Goal: Check status: Check status

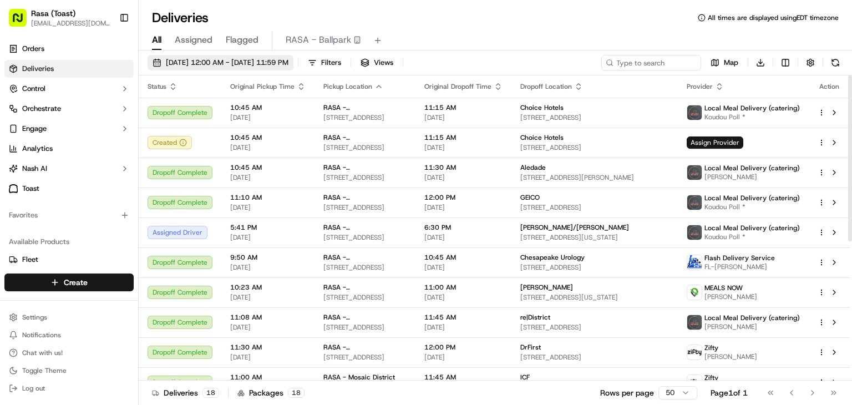
click at [288, 64] on span "[DATE] 12:00 AM - [DATE] 11:59 PM" at bounding box center [227, 63] width 123 height 10
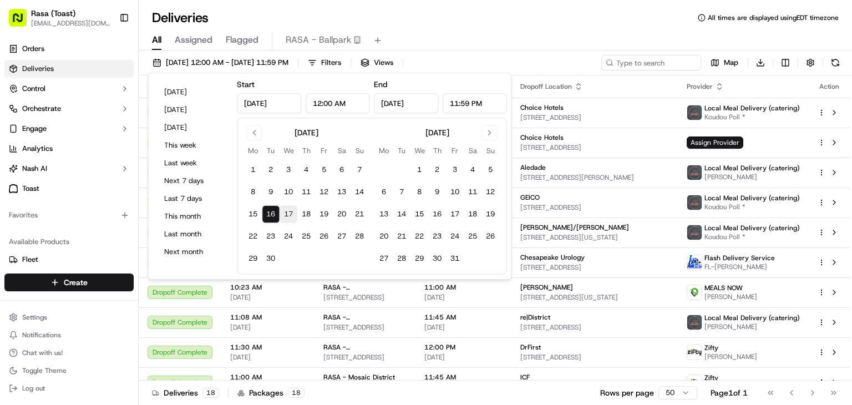
click at [288, 212] on button "17" at bounding box center [288, 214] width 18 height 18
type input "[DATE]"
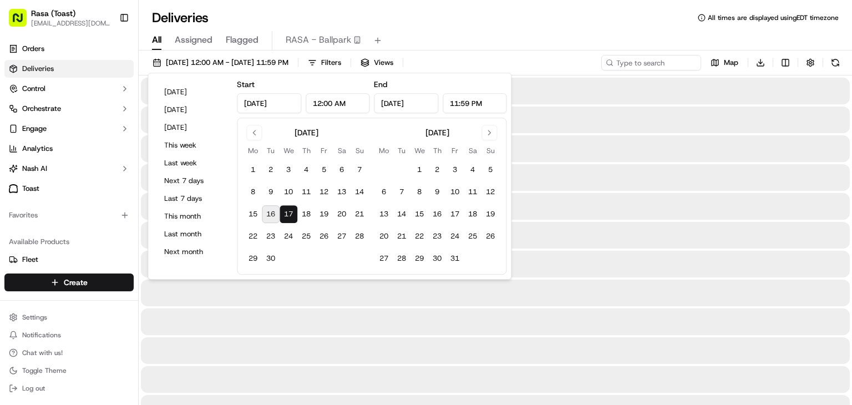
click at [475, 340] on div at bounding box center [495, 350] width 709 height 27
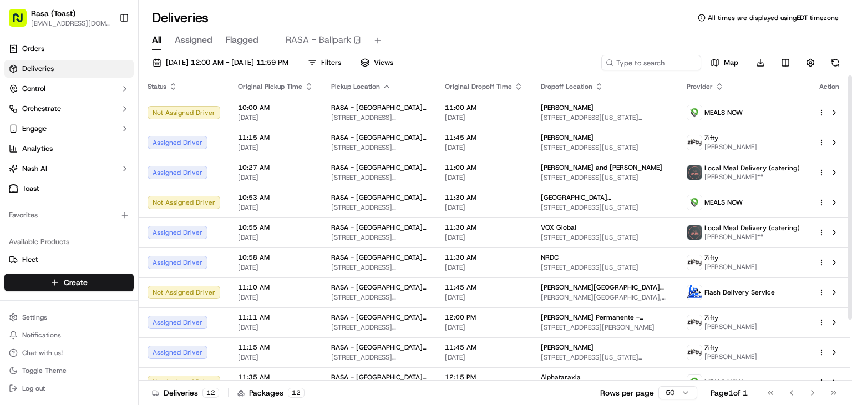
click at [382, 84] on icon "button" at bounding box center [386, 86] width 9 height 9
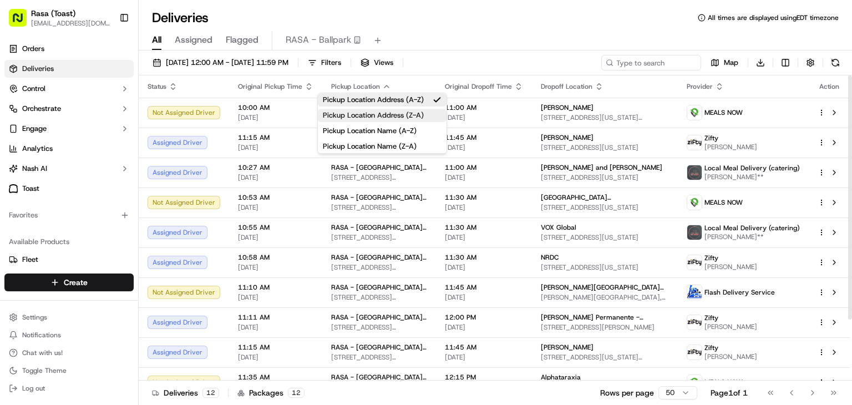
click at [389, 111] on button "Pickup Location Address (Z-A)" at bounding box center [382, 115] width 129 height 13
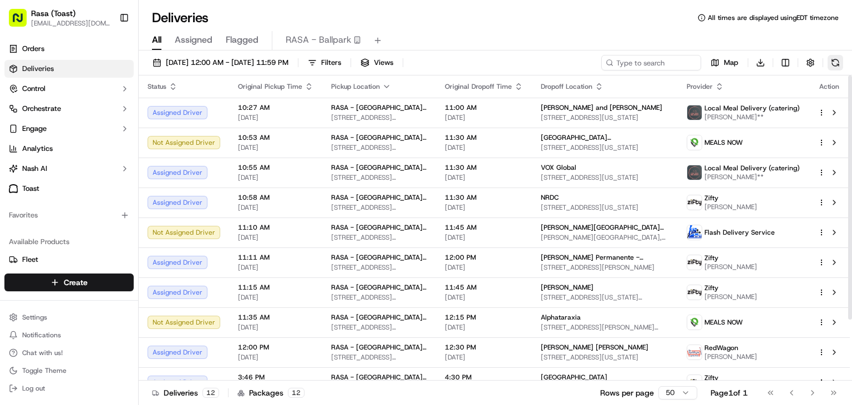
click at [832, 63] on button at bounding box center [835, 63] width 16 height 16
click at [833, 62] on button at bounding box center [835, 63] width 16 height 16
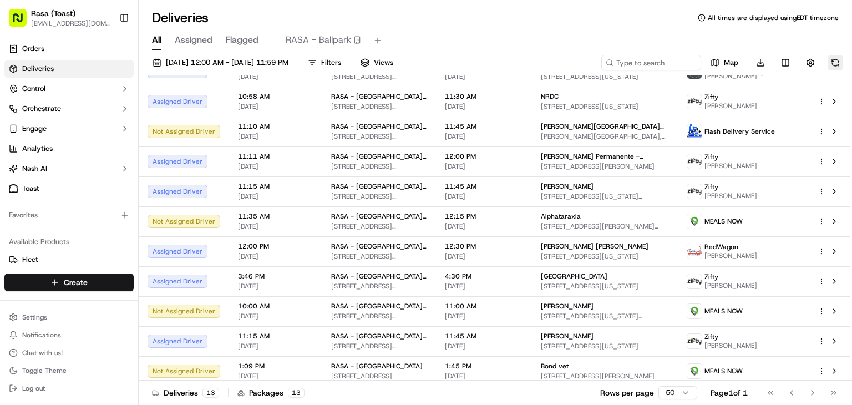
scroll to position [106, 0]
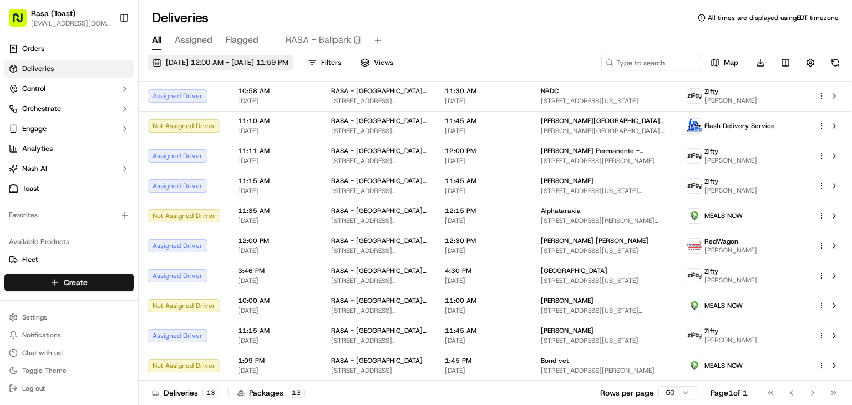
click at [288, 65] on span "[DATE] 12:00 AM - [DATE] 11:59 PM" at bounding box center [227, 63] width 123 height 10
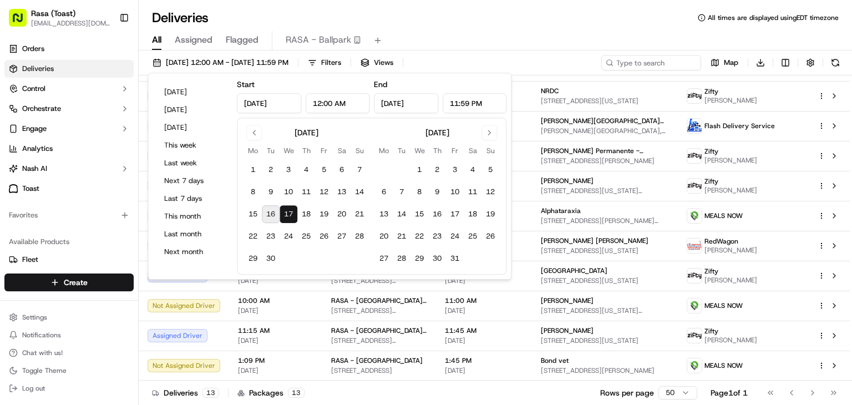
click at [273, 215] on button "16" at bounding box center [271, 214] width 18 height 18
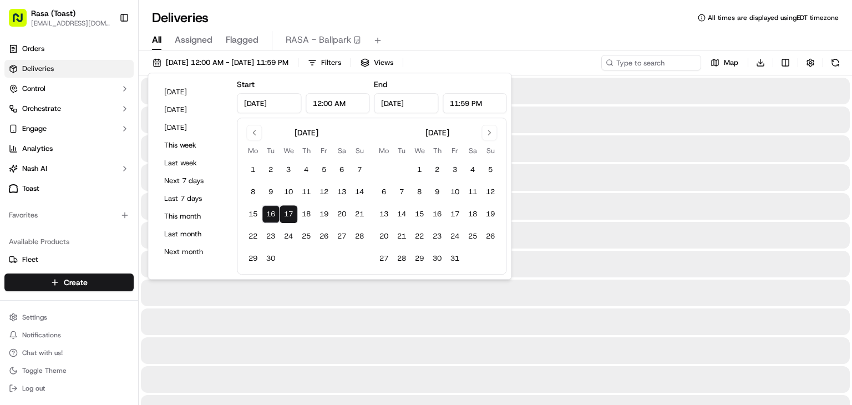
click at [290, 215] on button "17" at bounding box center [288, 214] width 18 height 18
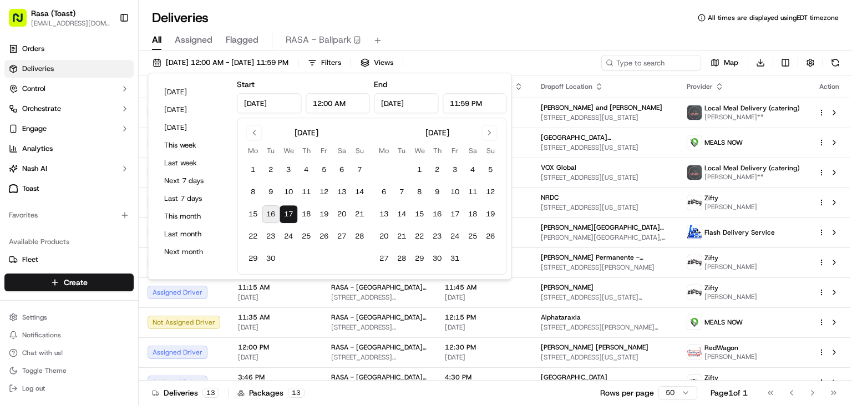
click at [268, 215] on button "16" at bounding box center [271, 214] width 18 height 18
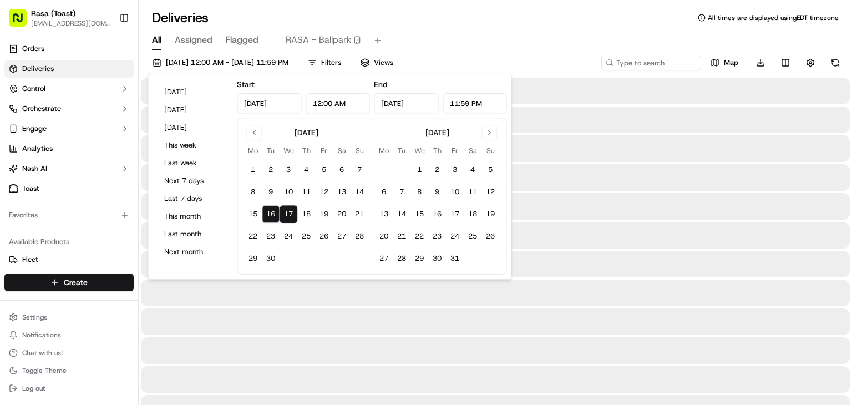
type input "[DATE]"
click at [268, 215] on button "16" at bounding box center [271, 214] width 18 height 18
type input "[DATE]"
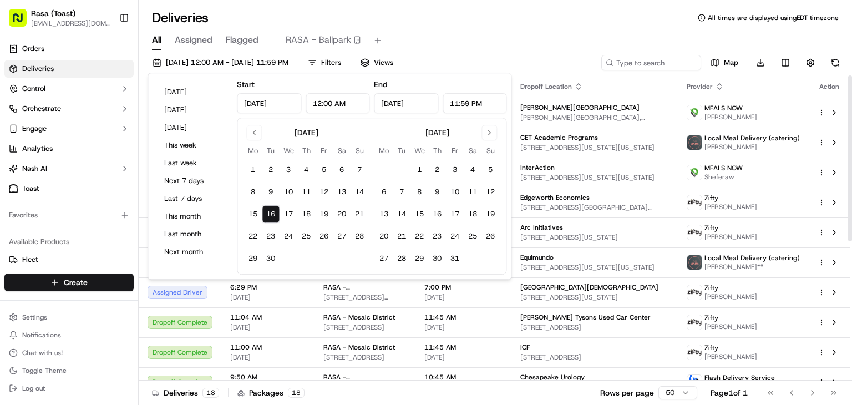
click at [542, 26] on div "Deliveries All times are displayed using EDT timezone" at bounding box center [495, 18] width 713 height 18
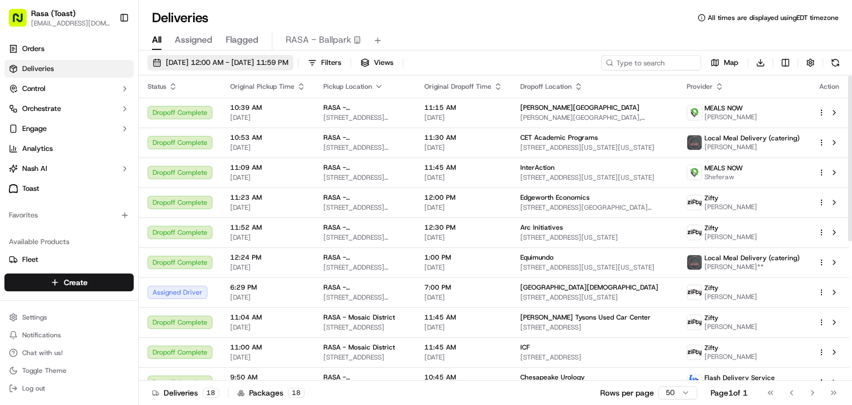
click at [241, 62] on span "[DATE] 12:00 AM - [DATE] 11:59 PM" at bounding box center [227, 63] width 123 height 10
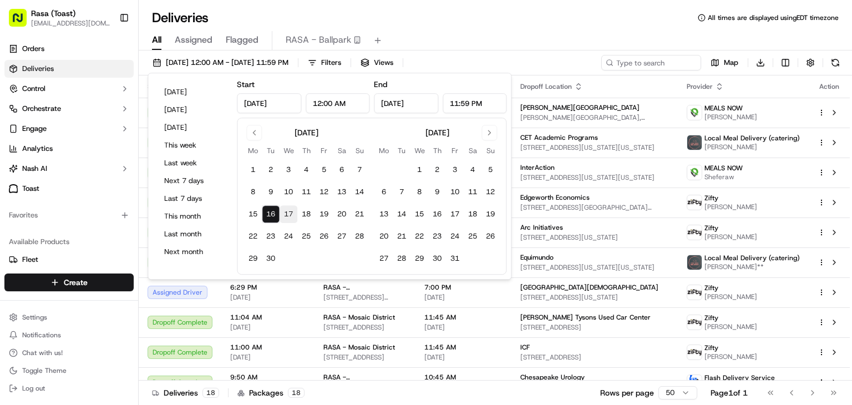
click at [288, 216] on button "17" at bounding box center [288, 214] width 18 height 18
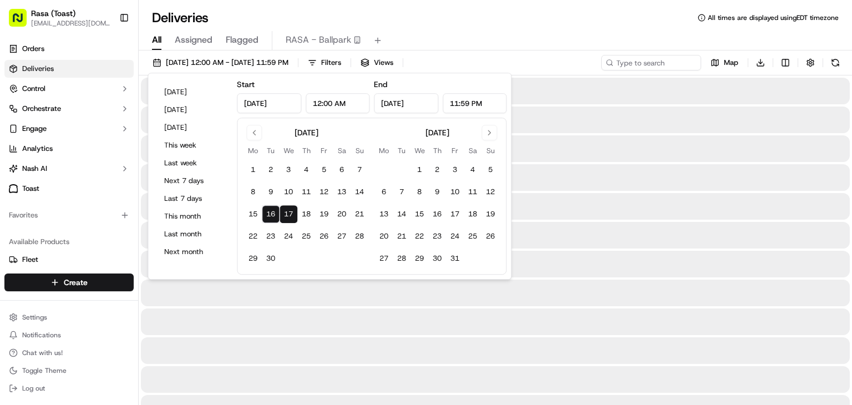
click at [272, 215] on button "16" at bounding box center [271, 214] width 18 height 18
click at [288, 213] on button "17" at bounding box center [288, 214] width 18 height 18
type input "[DATE]"
click at [288, 213] on button "17" at bounding box center [288, 214] width 18 height 18
type input "[DATE]"
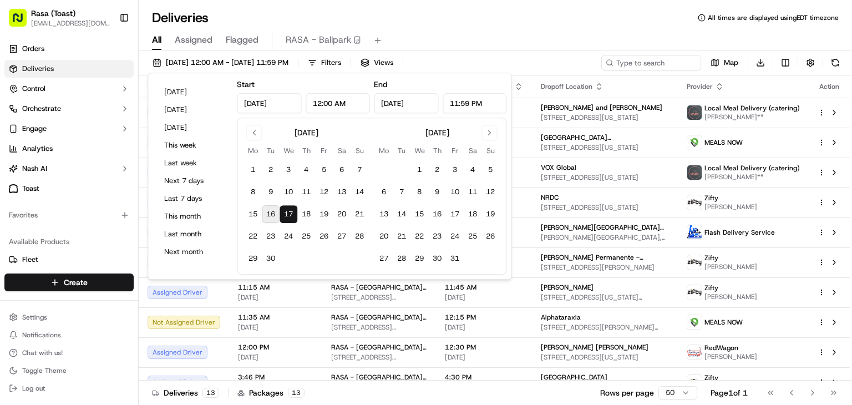
click at [485, 21] on div "Deliveries All times are displayed using EDT timezone" at bounding box center [495, 18] width 713 height 18
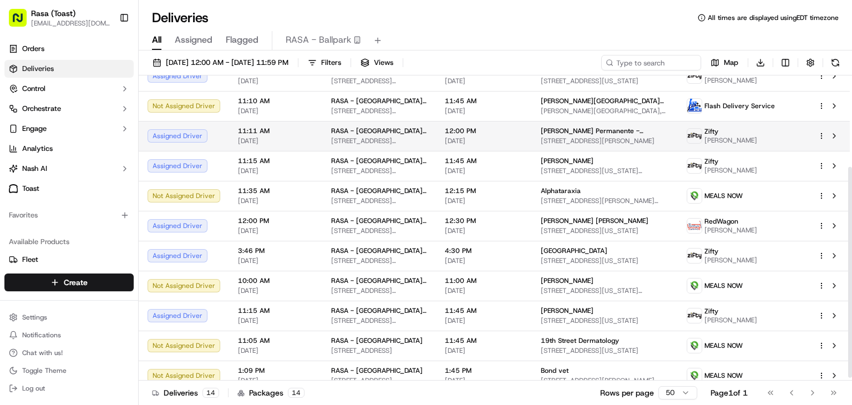
scroll to position [136, 0]
